Goal: Task Accomplishment & Management: Use online tool/utility

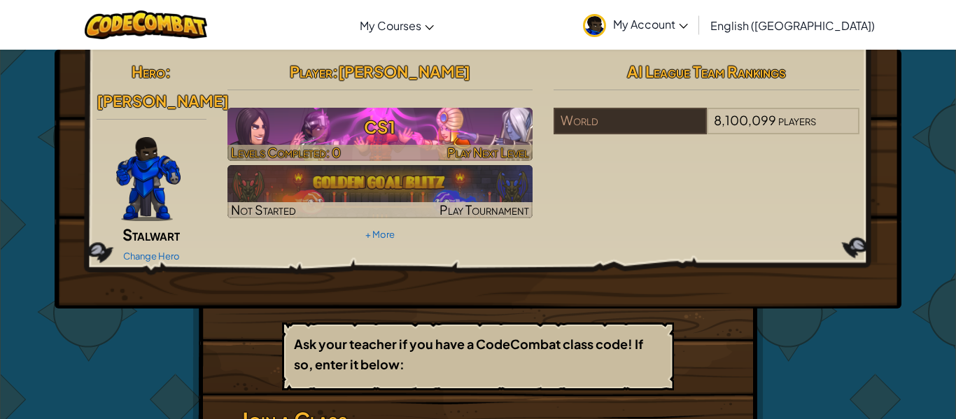
click at [450, 144] on span "Play Next Level" at bounding box center [488, 152] width 82 height 16
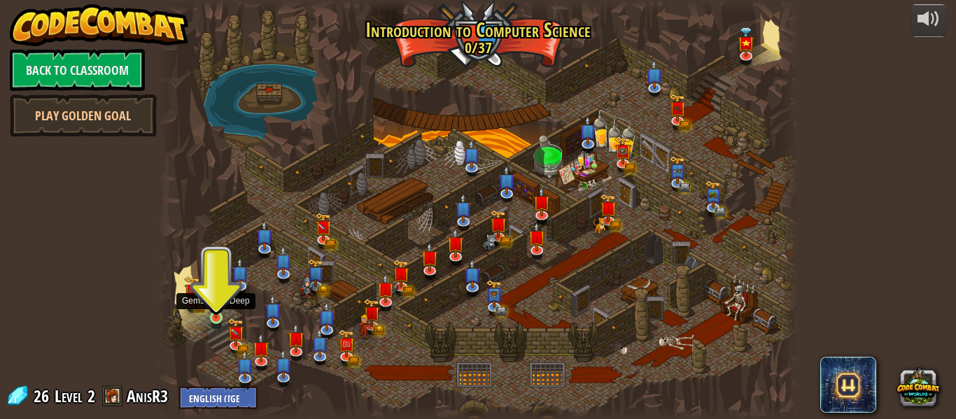
click at [215, 310] on img at bounding box center [215, 302] width 15 height 34
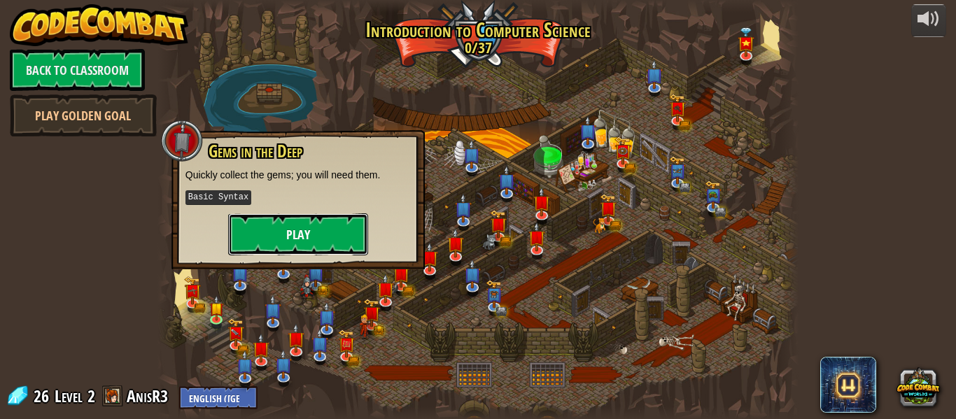
click at [307, 244] on button "Play" at bounding box center [298, 234] width 140 height 42
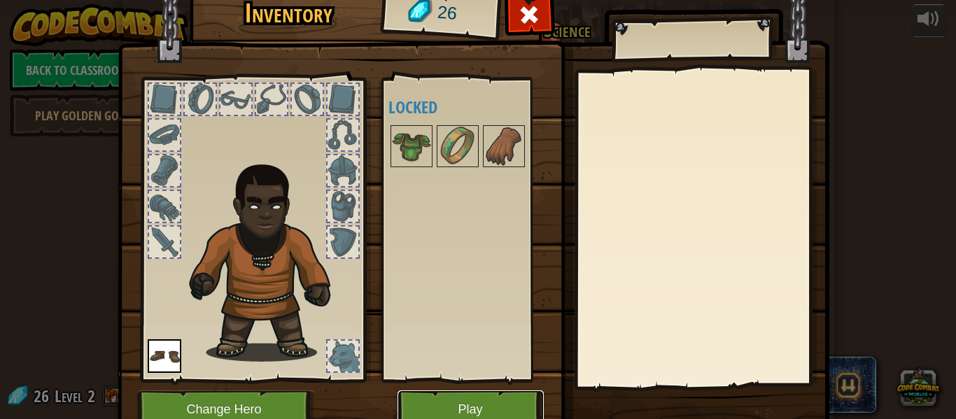
click at [443, 402] on button "Play" at bounding box center [470, 409] width 146 height 38
